Goal: Navigation & Orientation: Find specific page/section

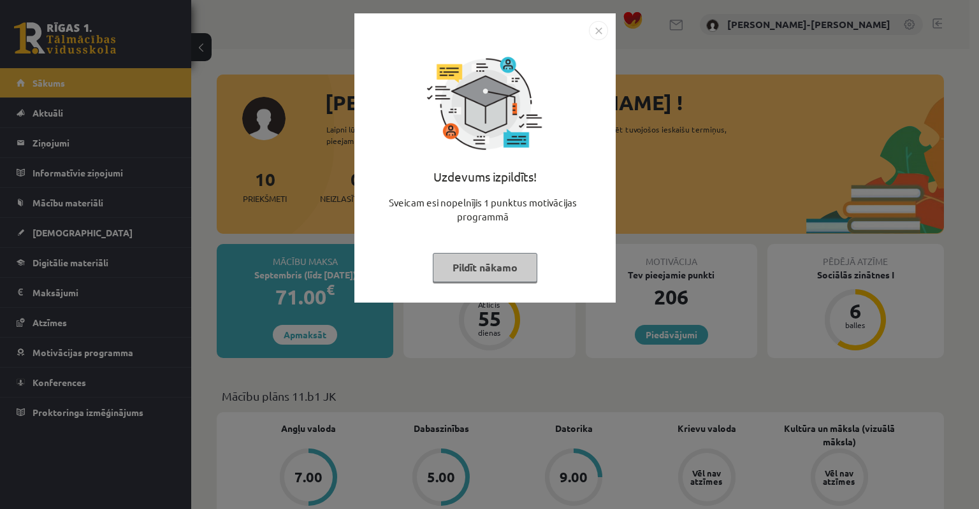
click at [504, 270] on button "Pildīt nākamo" at bounding box center [485, 267] width 105 height 29
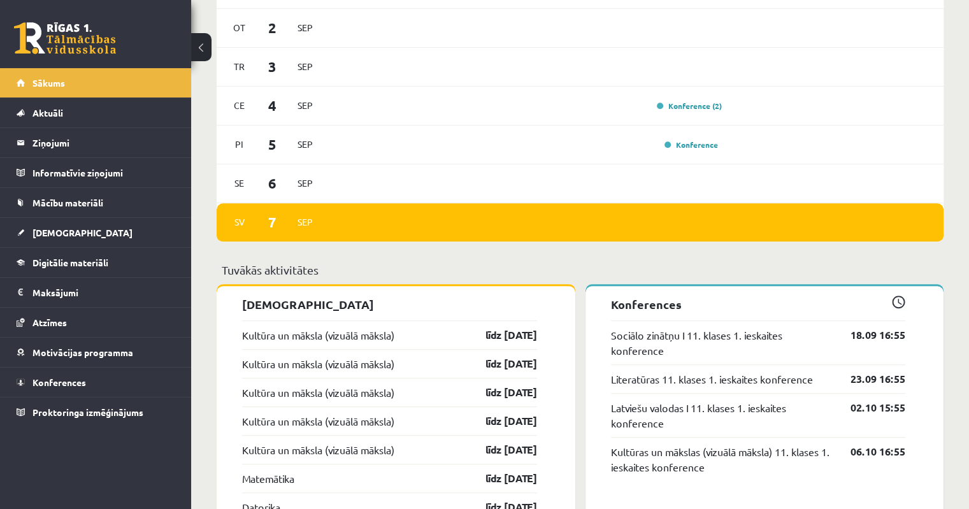
scroll to position [829, 0]
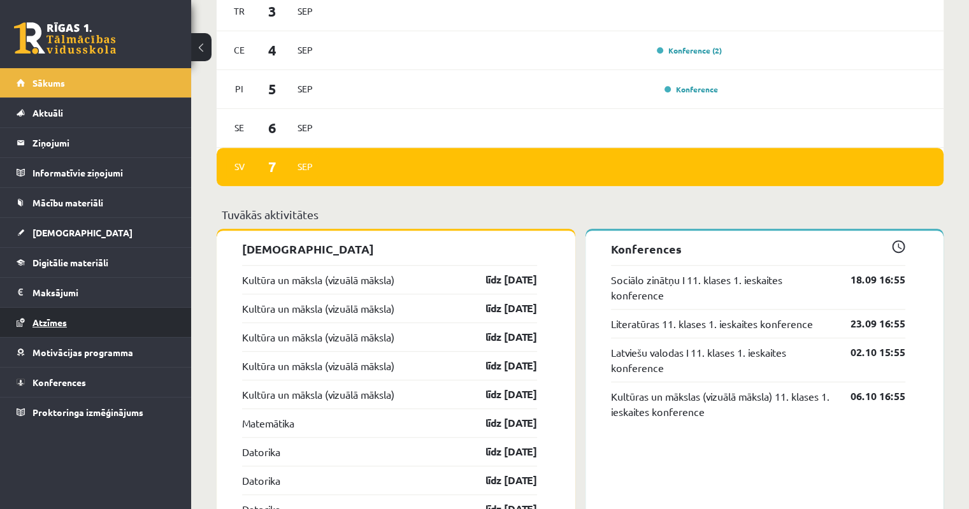
click at [55, 321] on span "Atzīmes" at bounding box center [50, 322] width 34 height 11
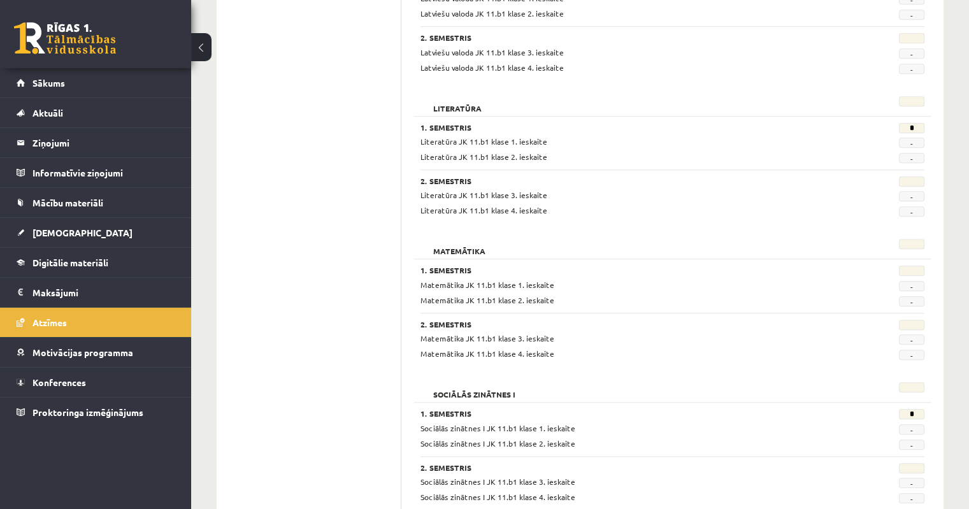
scroll to position [971, 0]
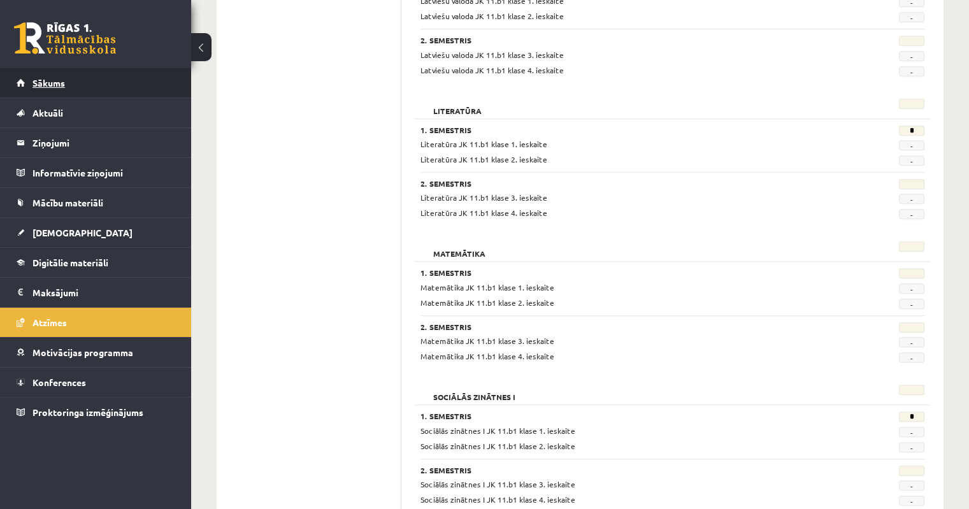
click at [56, 90] on link "Sākums" at bounding box center [96, 82] width 159 height 29
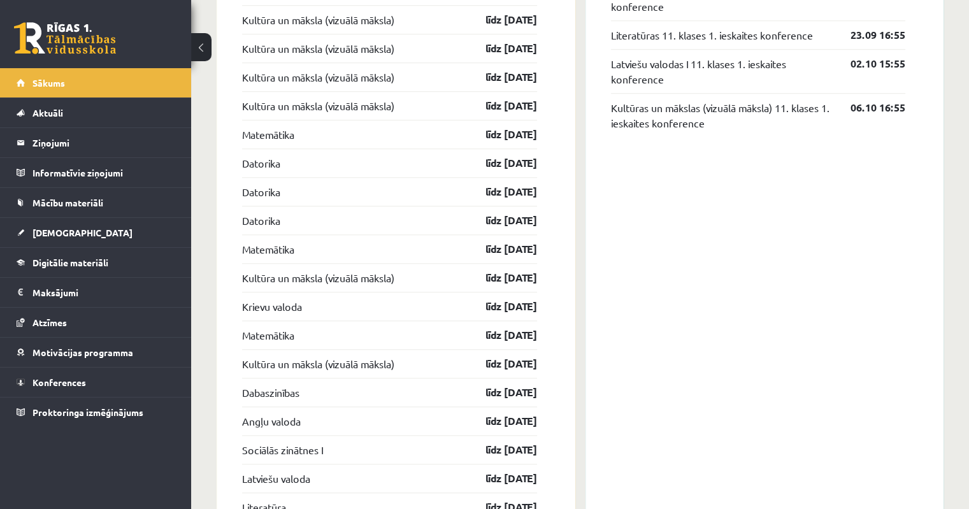
scroll to position [956, 0]
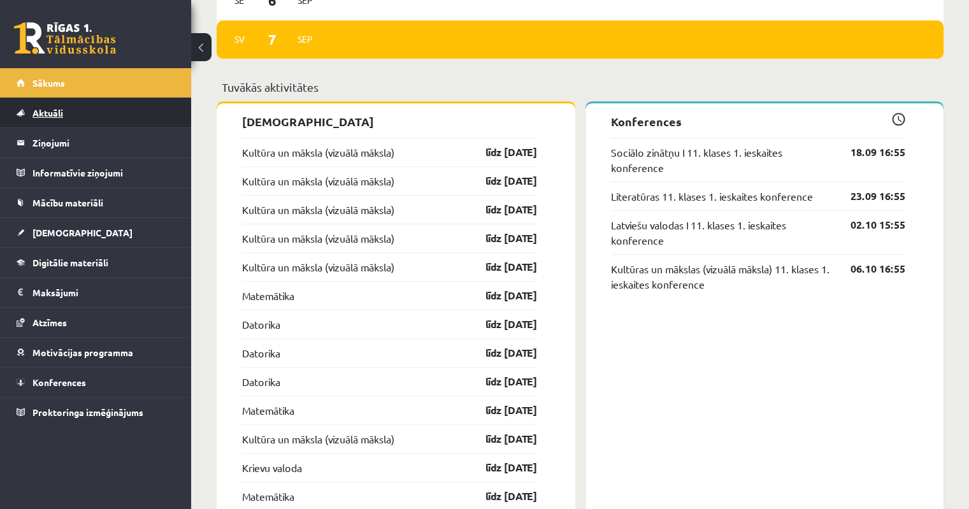
click at [58, 117] on link "Aktuāli" at bounding box center [96, 112] width 159 height 29
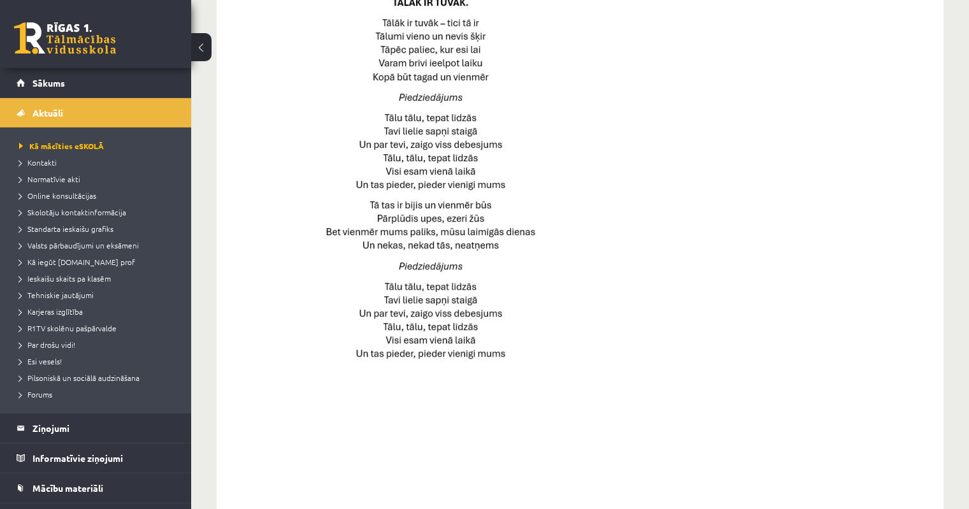
scroll to position [880, 0]
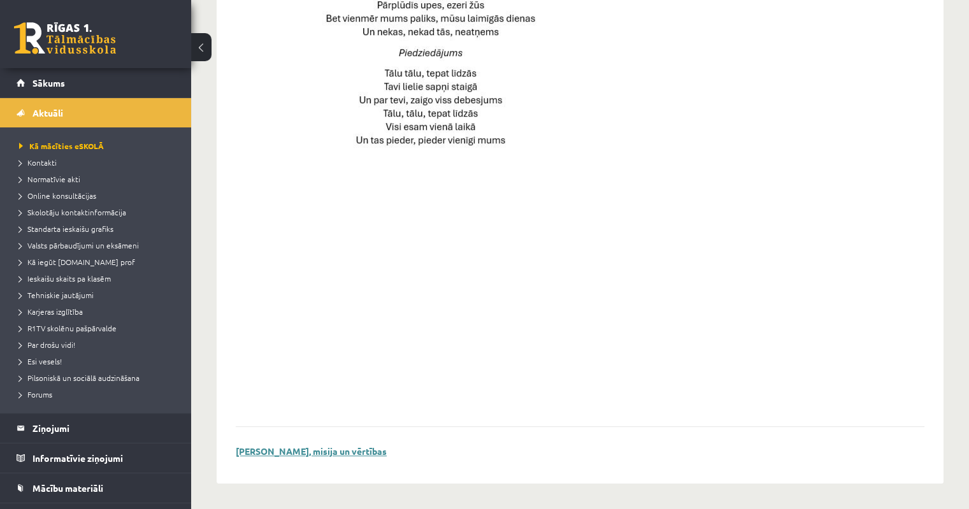
click at [308, 449] on link "Skolas vīzija, misija un vērtības" at bounding box center [311, 451] width 151 height 11
click at [73, 84] on link "Sākums" at bounding box center [96, 82] width 159 height 29
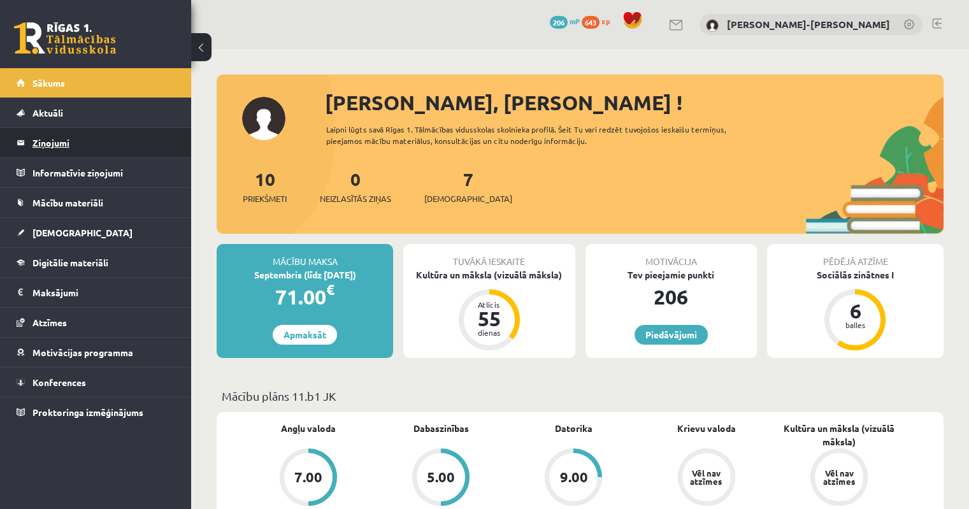
click at [54, 143] on legend "Ziņojumi 0" at bounding box center [104, 142] width 143 height 29
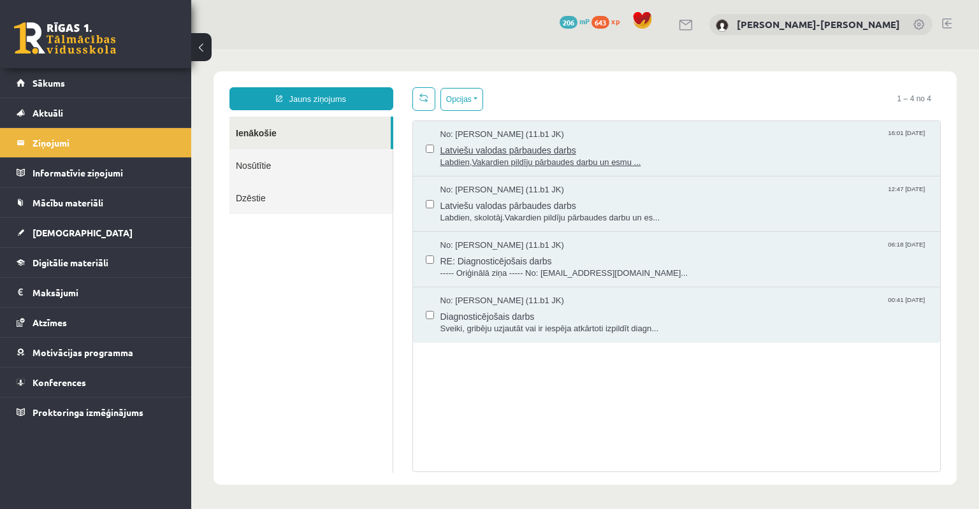
click at [514, 150] on span "Latviešu valodas pārbaudes darbs" at bounding box center [684, 149] width 488 height 16
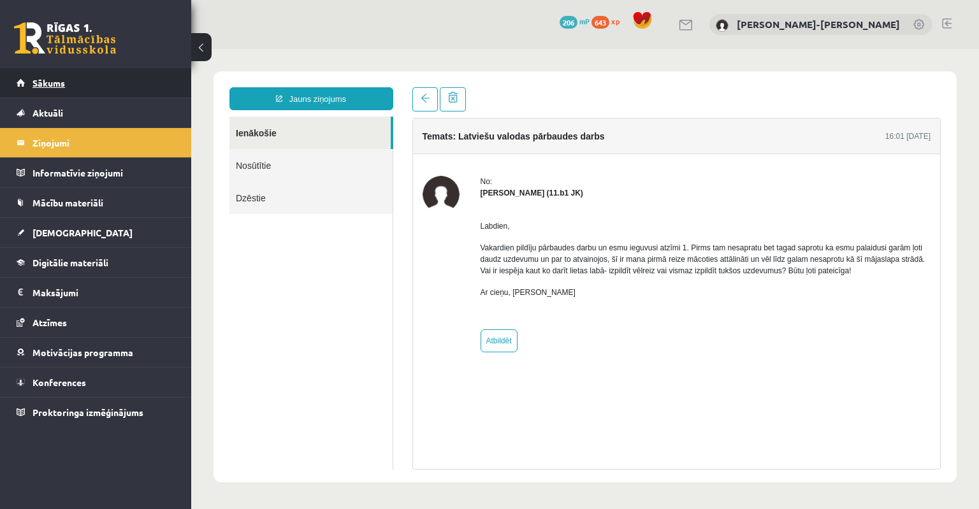
click at [52, 78] on span "Sākums" at bounding box center [49, 82] width 33 height 11
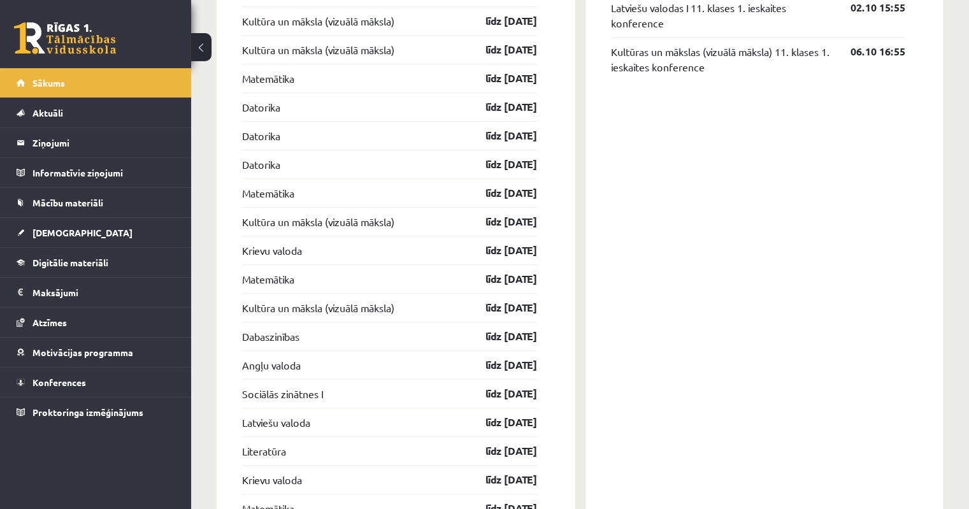
scroll to position [1174, 0]
click at [293, 425] on link "Latviešu valoda" at bounding box center [276, 421] width 68 height 15
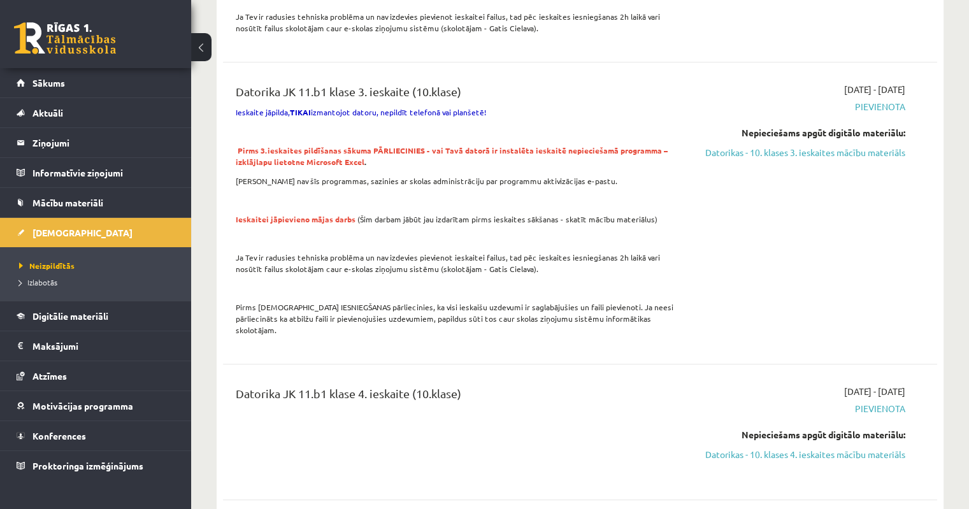
scroll to position [1147, 0]
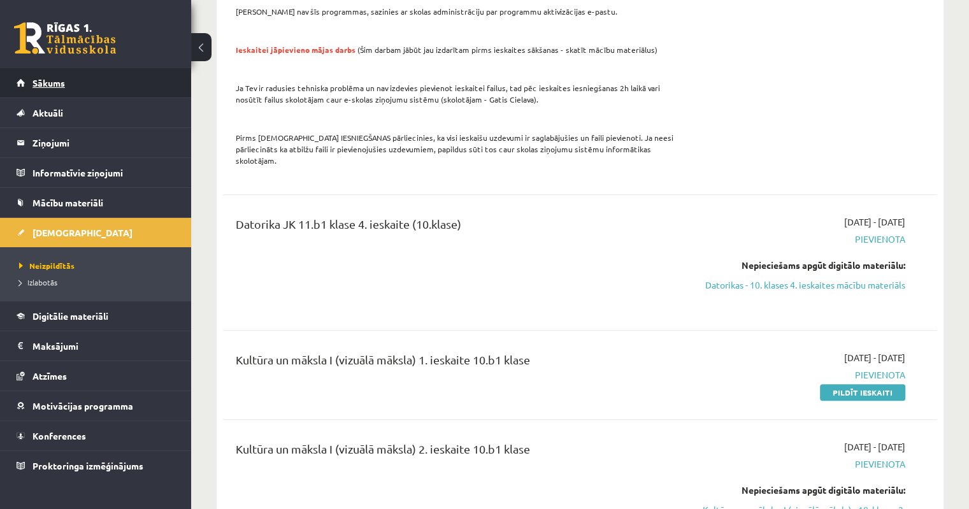
click at [63, 85] on span "Sākums" at bounding box center [49, 82] width 33 height 11
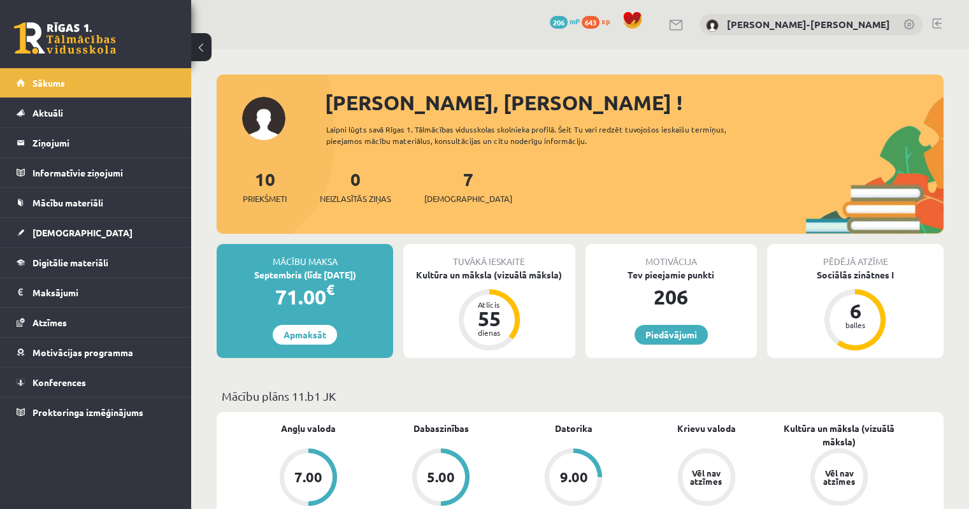
click at [935, 24] on link at bounding box center [937, 23] width 10 height 10
